Goal: Contribute content

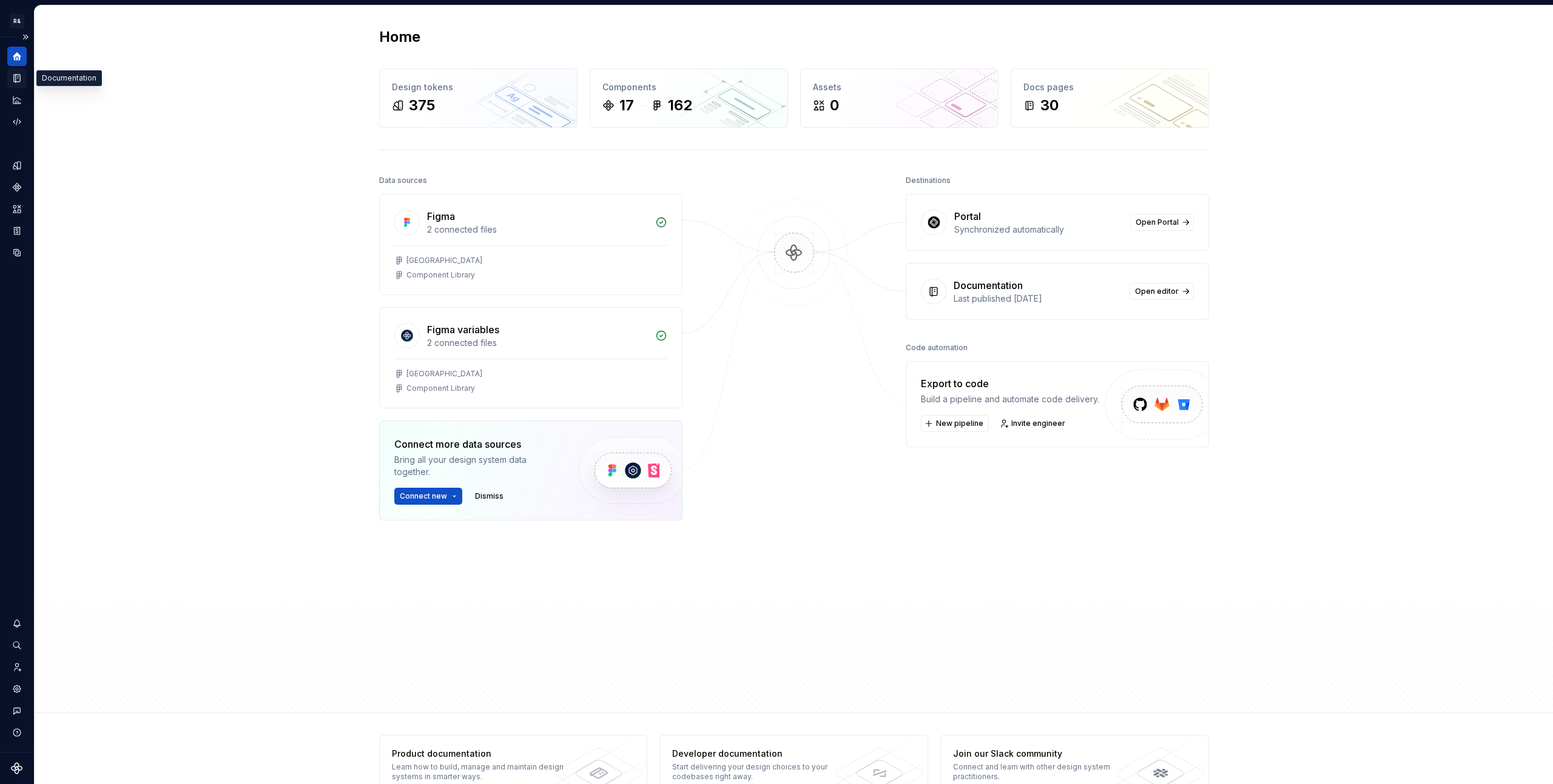
click at [21, 79] on icon "Documentation" at bounding box center [17, 77] width 11 height 11
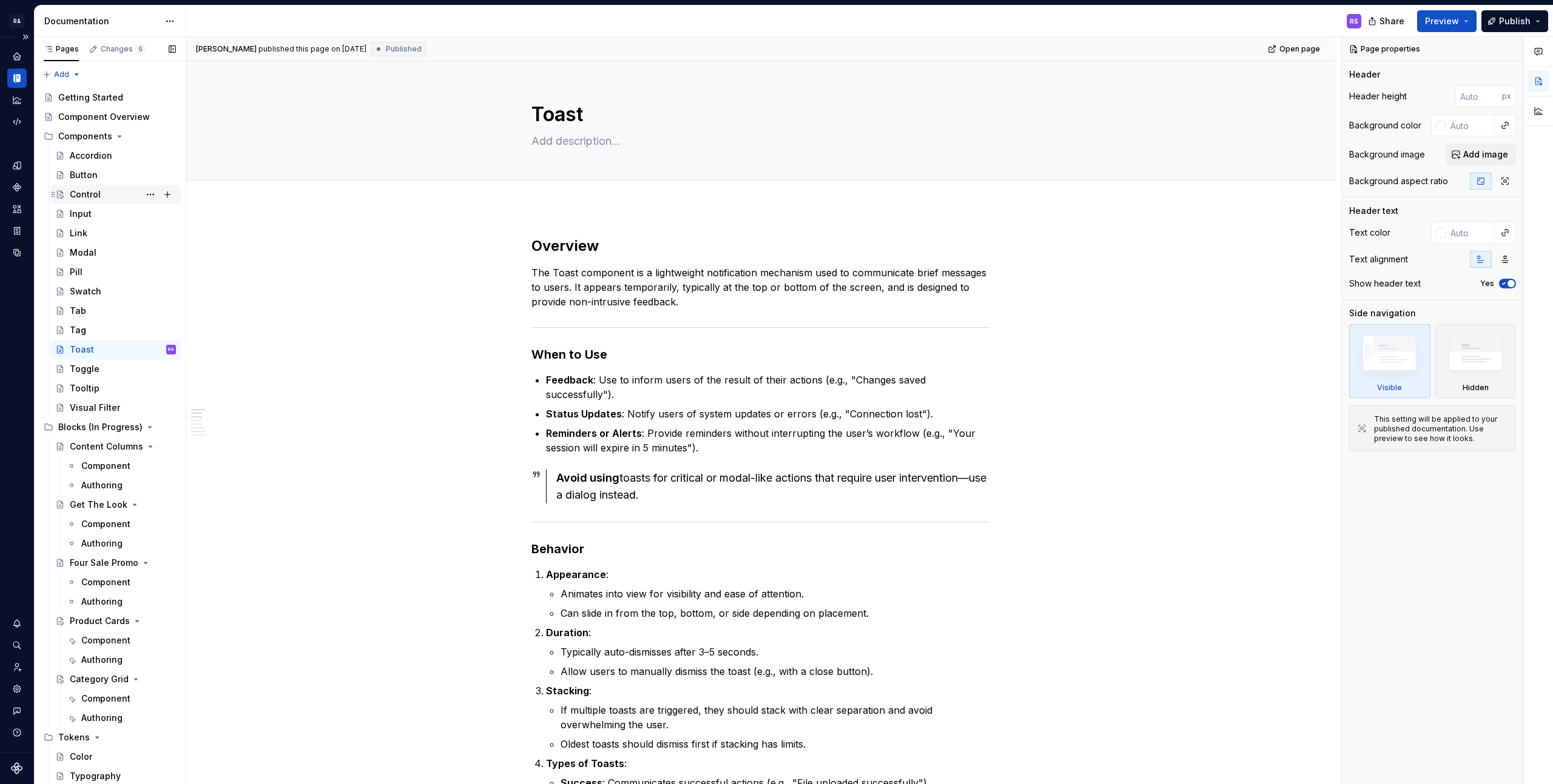
click at [98, 194] on div "Control" at bounding box center [85, 194] width 31 height 12
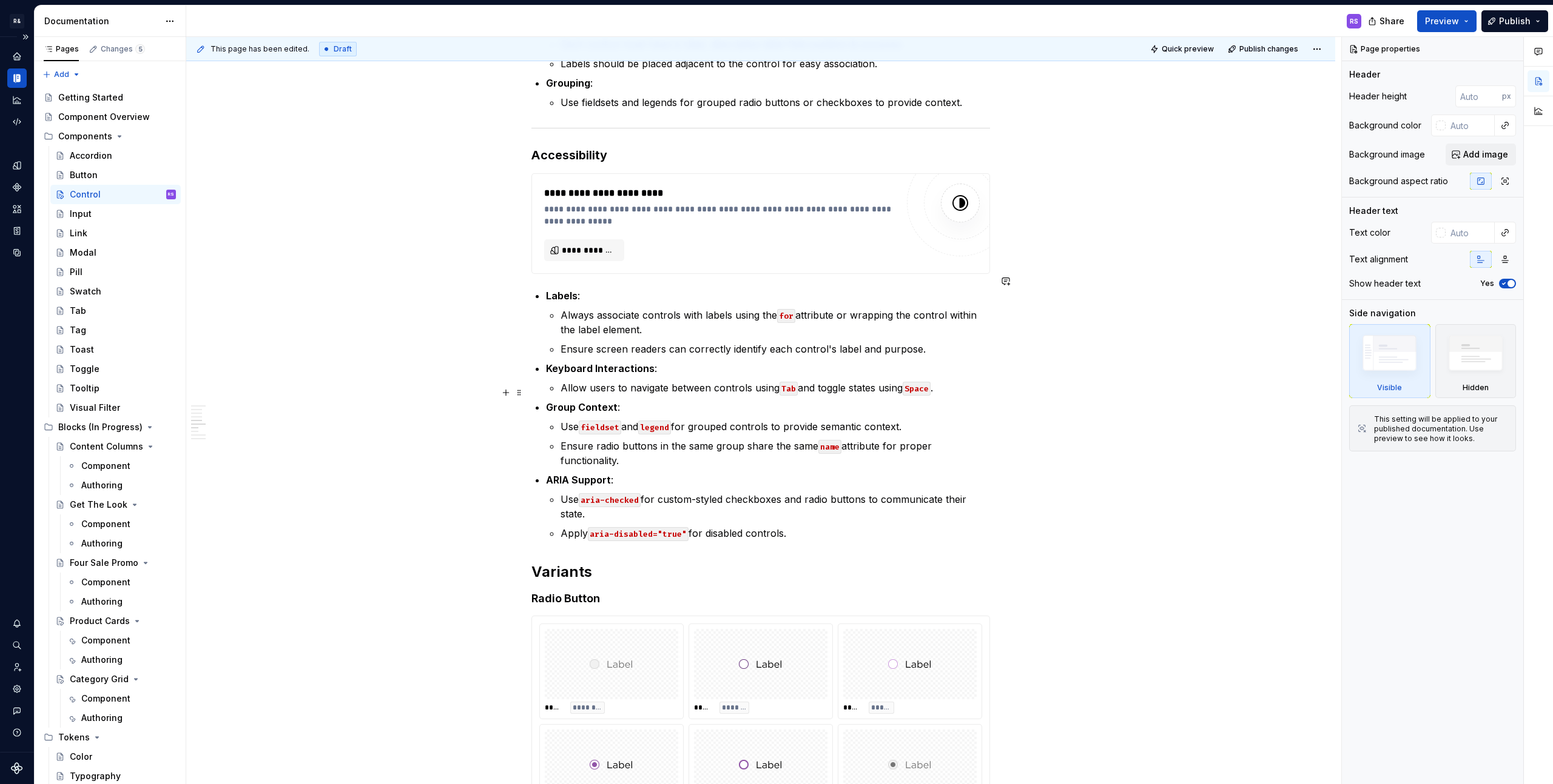
scroll to position [1089, 0]
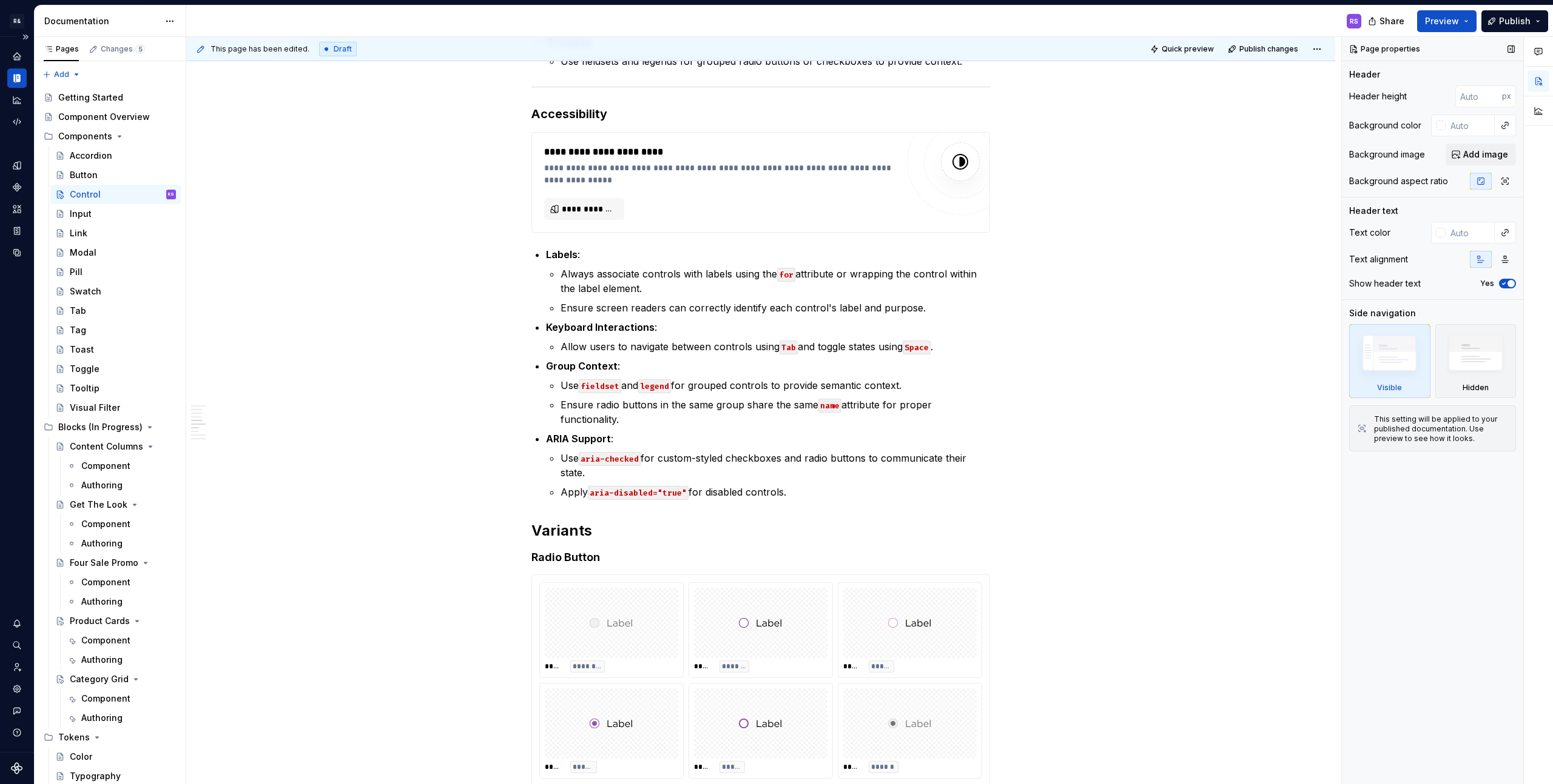
type textarea "*"
